Goal: Transaction & Acquisition: Purchase product/service

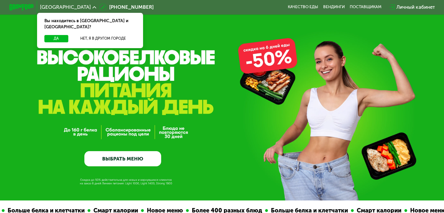
click at [111, 163] on link "ВЫБРАТЬ МЕНЮ" at bounding box center [122, 158] width 77 height 15
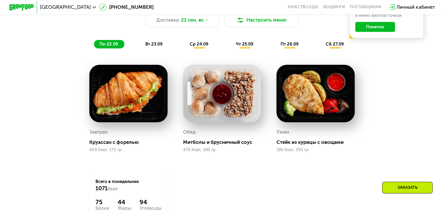
scroll to position [475, 0]
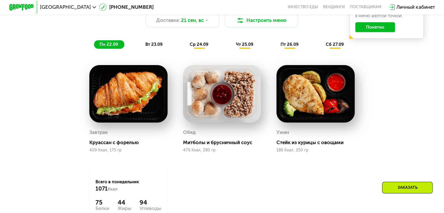
click at [153, 47] on span "вт 23.09" at bounding box center [153, 44] width 17 height 5
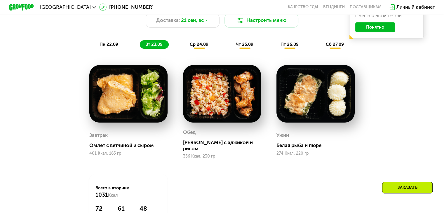
click at [207, 47] on span "ср 24.09" at bounding box center [199, 44] width 19 height 5
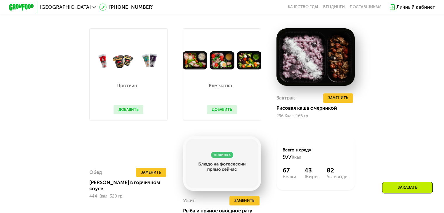
scroll to position [451, 0]
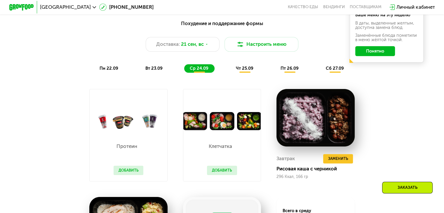
click at [244, 73] on div "чт 25.09" at bounding box center [244, 68] width 29 height 9
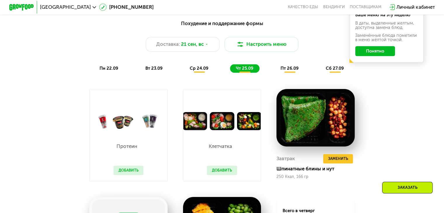
click at [282, 71] on span "пт 26.09" at bounding box center [290, 68] width 18 height 5
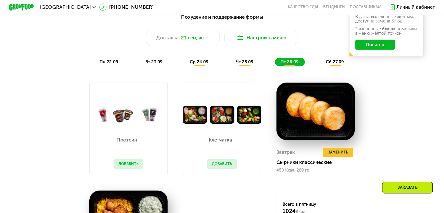
scroll to position [459, 0]
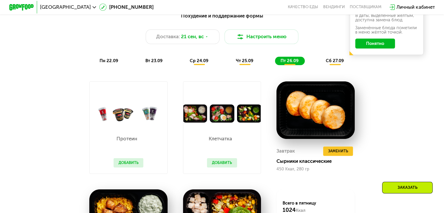
click at [329, 65] on div "сб 27.09" at bounding box center [335, 61] width 30 height 9
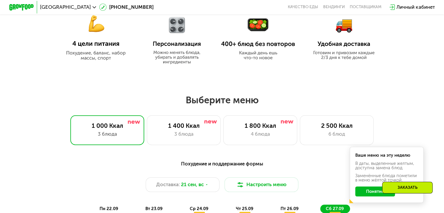
scroll to position [310, 0]
click at [184, 130] on div "1 400 Ккал" at bounding box center [183, 125] width 61 height 7
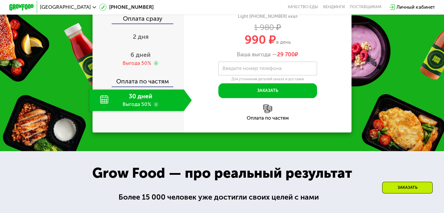
scroll to position [733, 0]
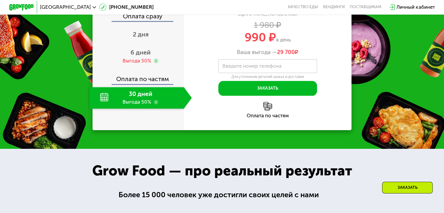
click at [268, 111] on img at bounding box center [267, 106] width 9 height 9
